Goal: Navigation & Orientation: Find specific page/section

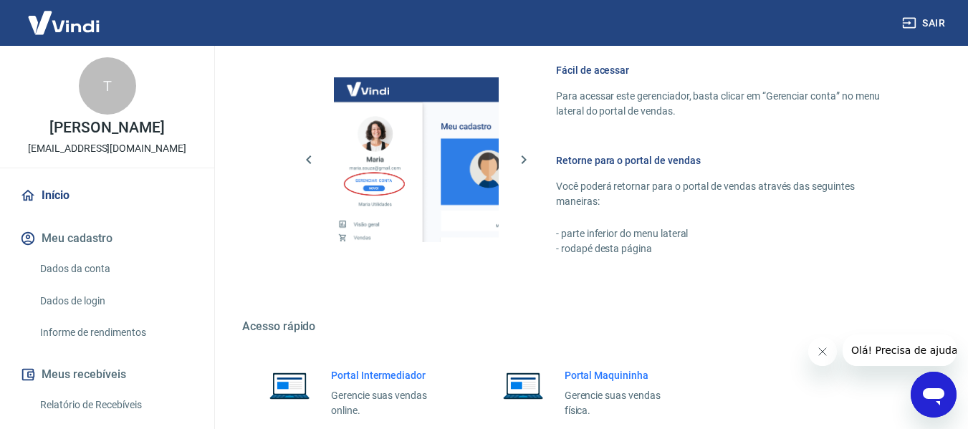
scroll to position [747, 0]
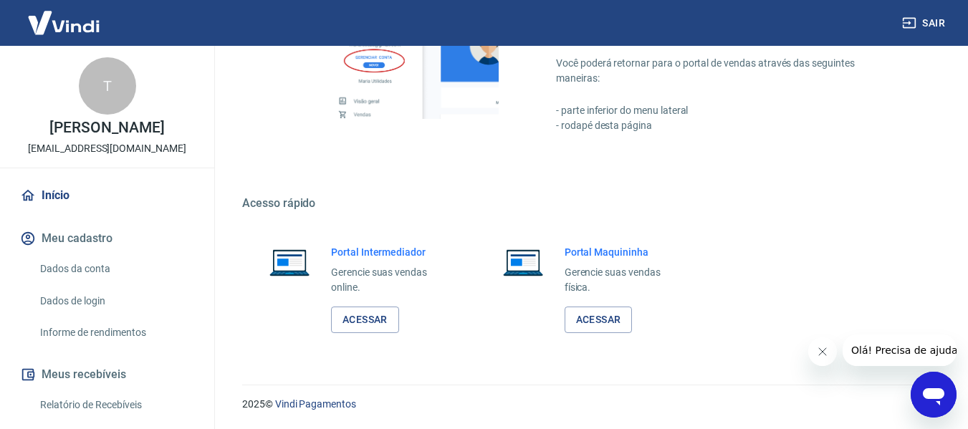
drag, startPoint x: 971, startPoint y: 87, endPoint x: 37, endPoint y: 21, distance: 937.3
click at [373, 335] on div "Portal Intermediador Gerencie suas vendas online. Acessar" at bounding box center [354, 289] width 225 height 123
click at [364, 320] on link "Acessar" at bounding box center [365, 320] width 68 height 27
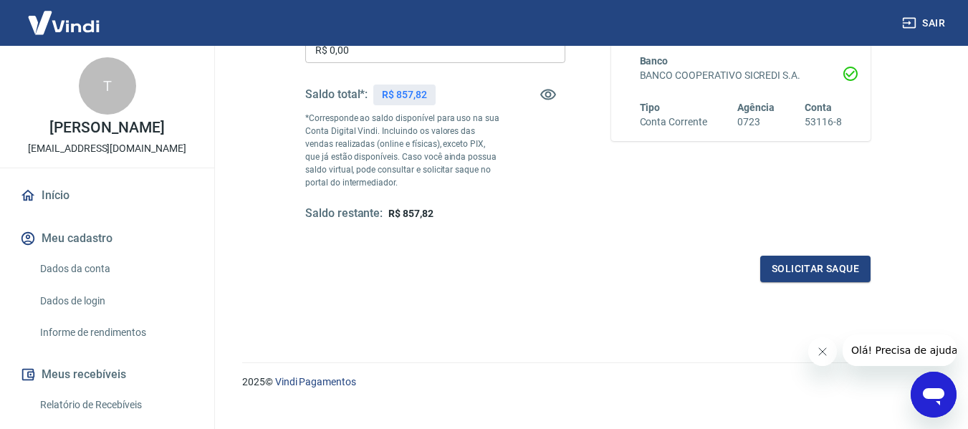
scroll to position [32, 0]
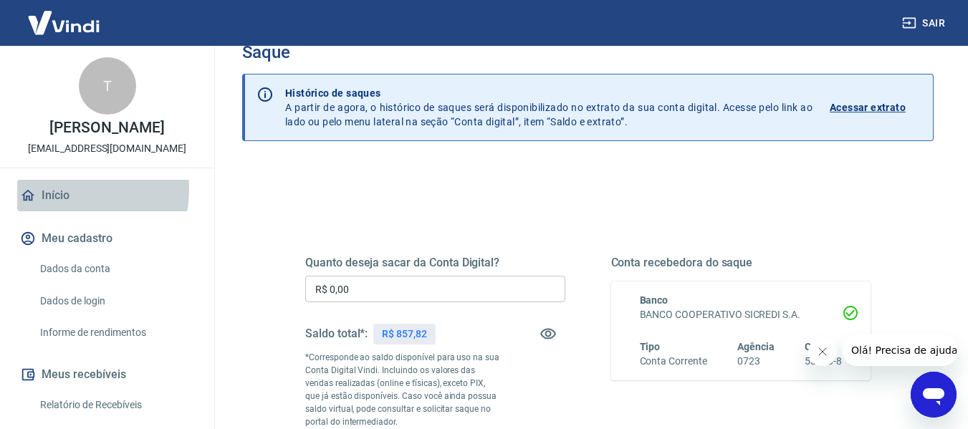
click at [57, 204] on link "Início" at bounding box center [107, 196] width 180 height 32
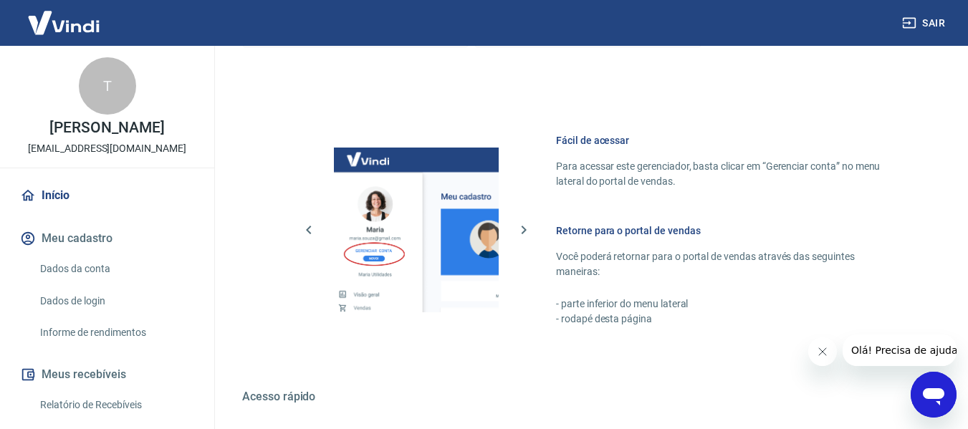
scroll to position [747, 0]
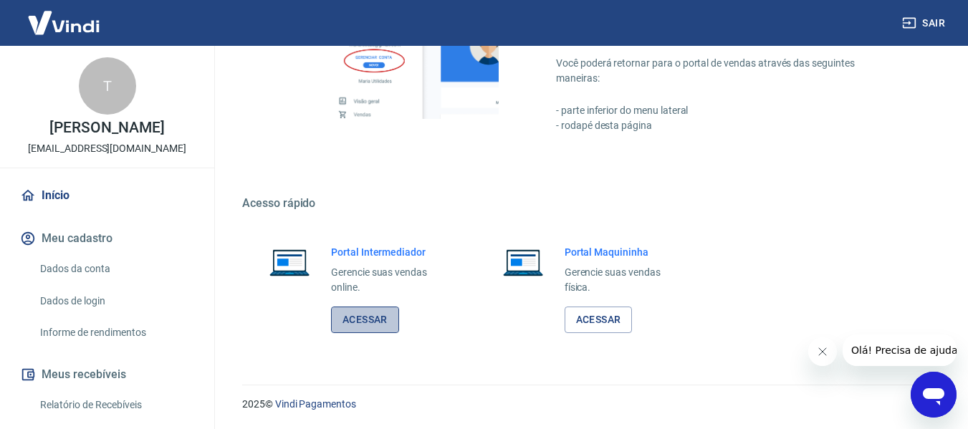
click at [354, 317] on link "Acessar" at bounding box center [365, 320] width 68 height 27
